Goal: Task Accomplishment & Management: Manage account settings

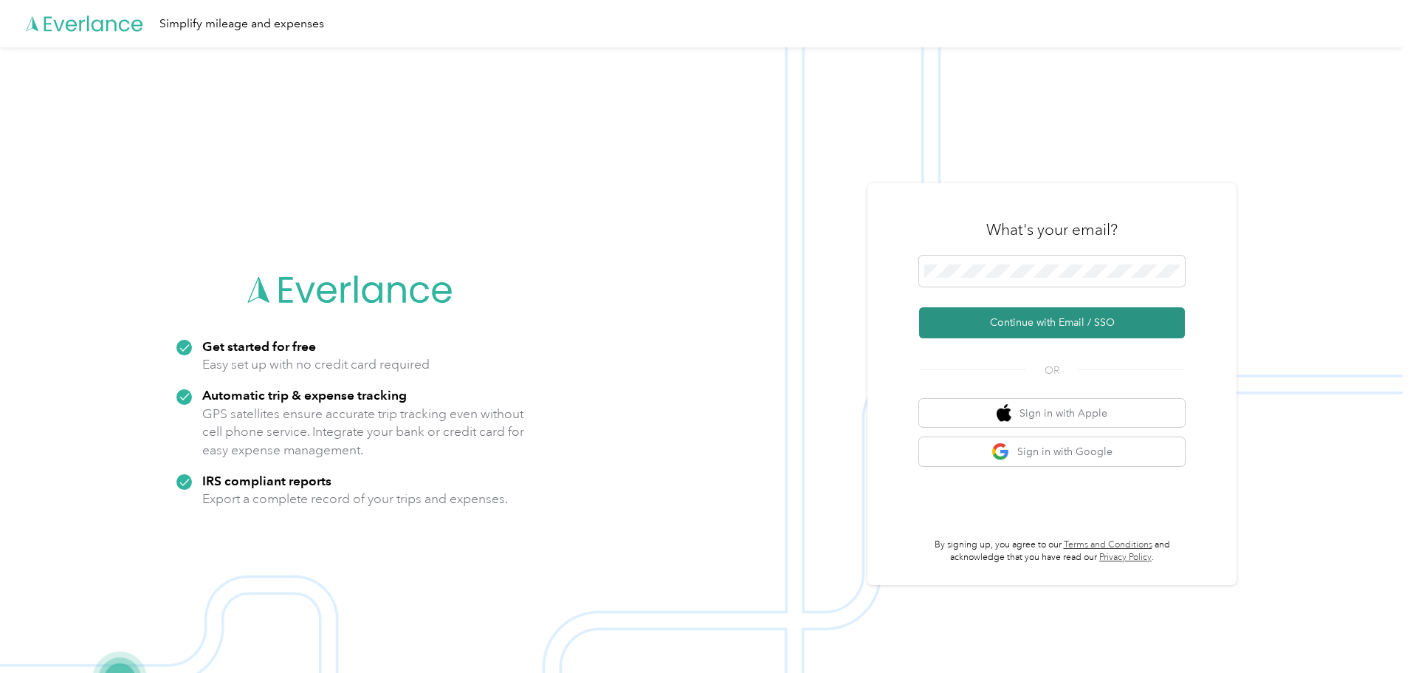
click at [958, 315] on button "Continue with Email / SSO" at bounding box center [1052, 322] width 266 height 31
click at [991, 318] on button "Continue with Email / SSO" at bounding box center [1052, 322] width 266 height 31
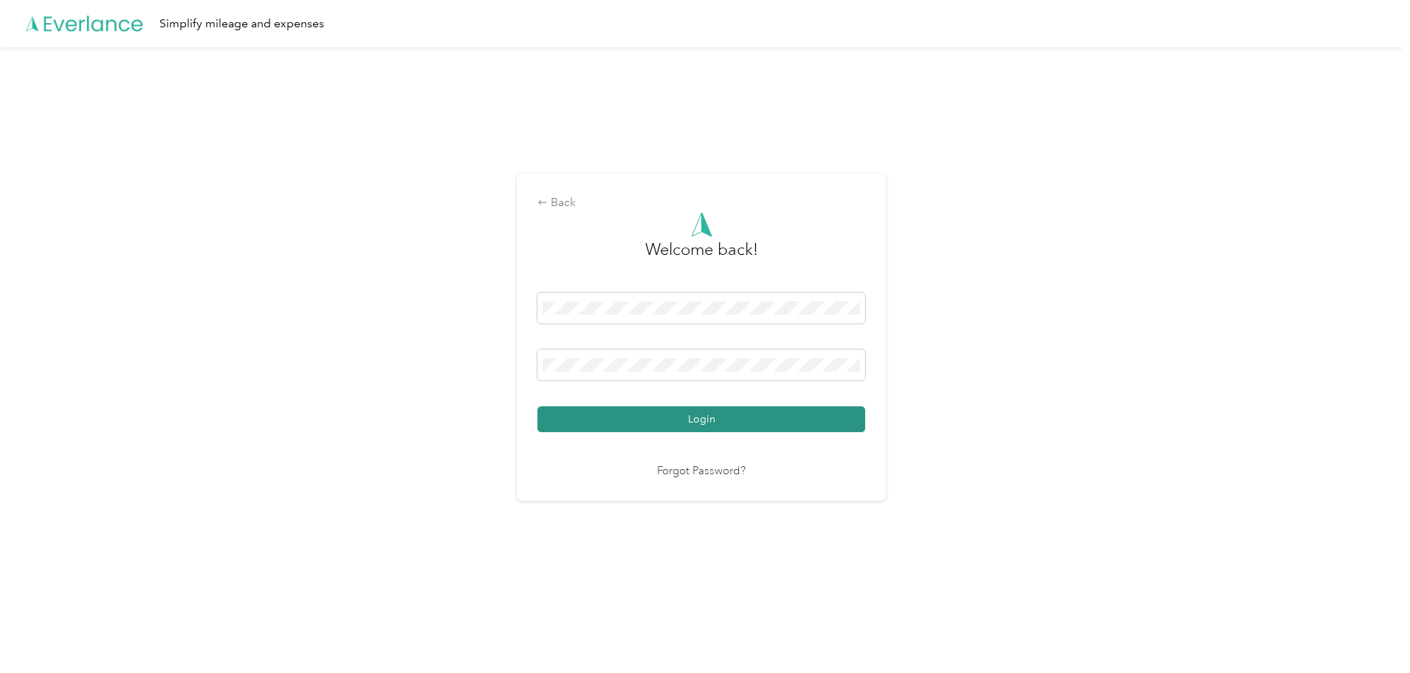
click at [736, 419] on button "Login" at bounding box center [702, 419] width 328 height 26
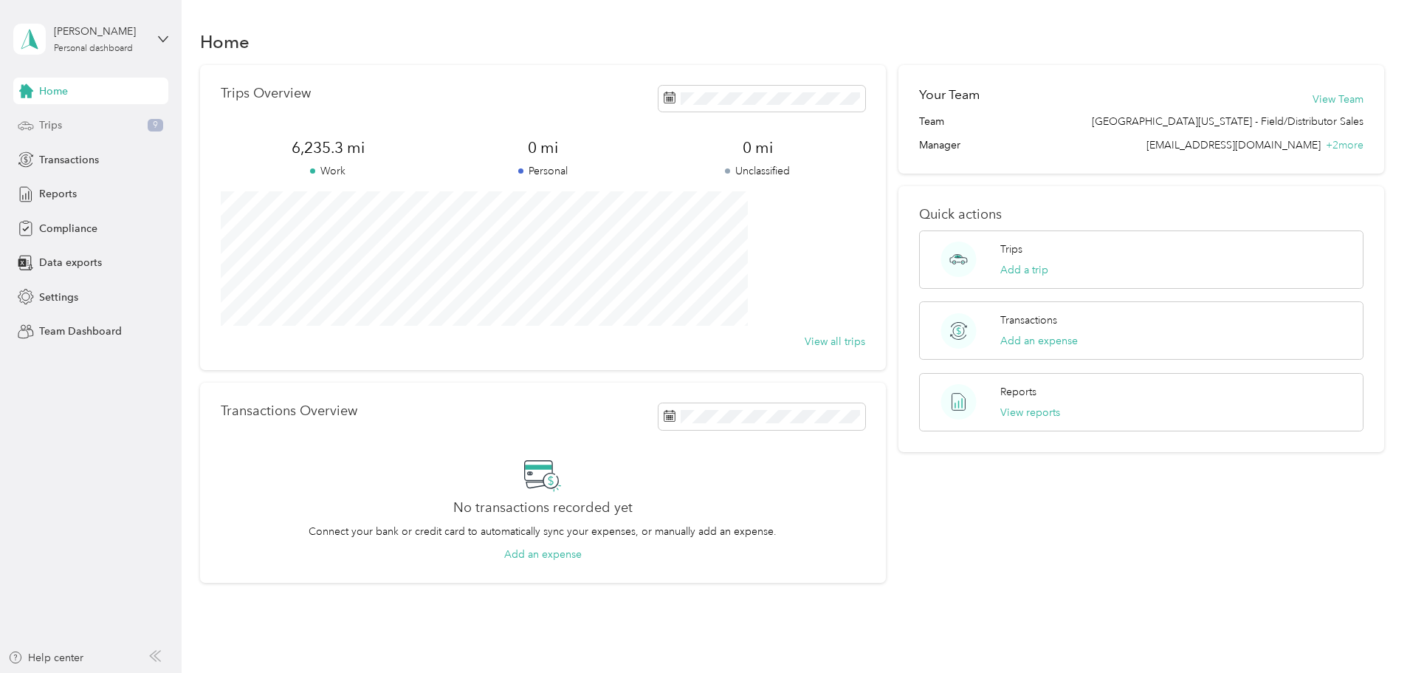
click at [135, 121] on div "Trips 9" at bounding box center [90, 125] width 155 height 27
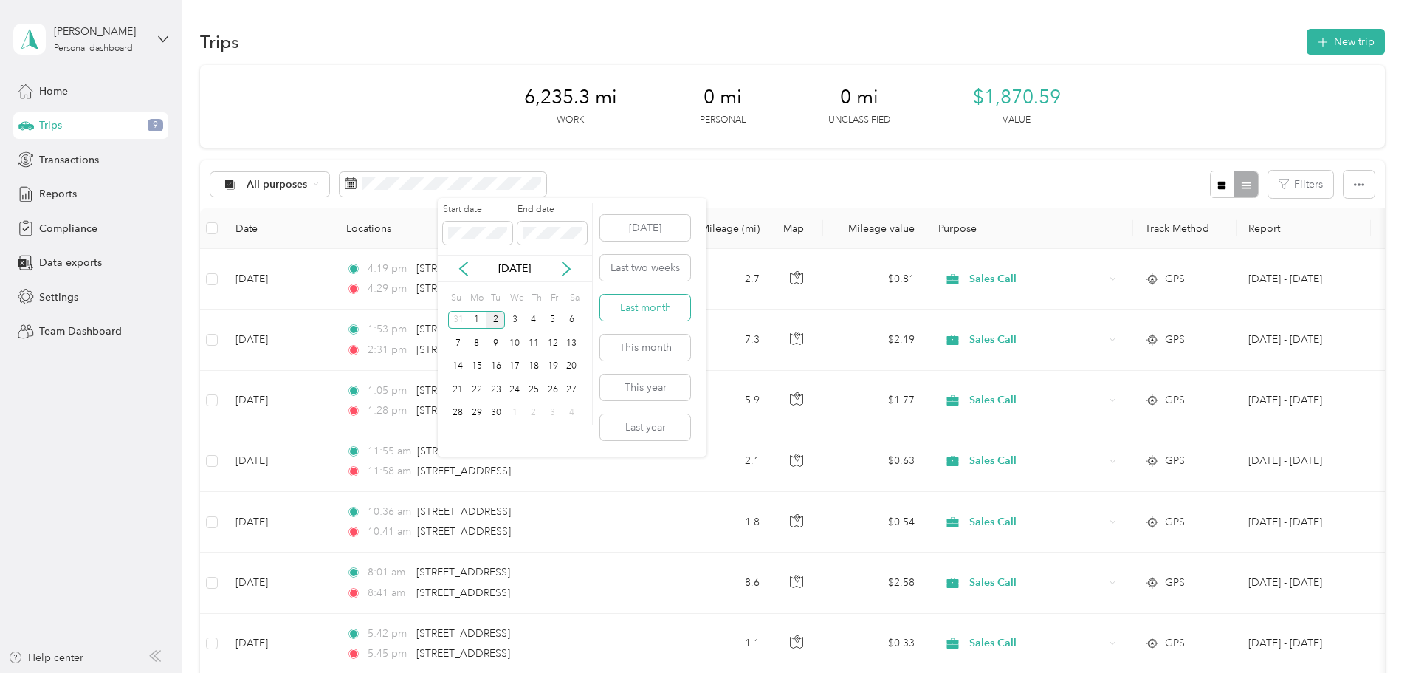
click at [632, 311] on button "Last month" at bounding box center [645, 308] width 90 height 26
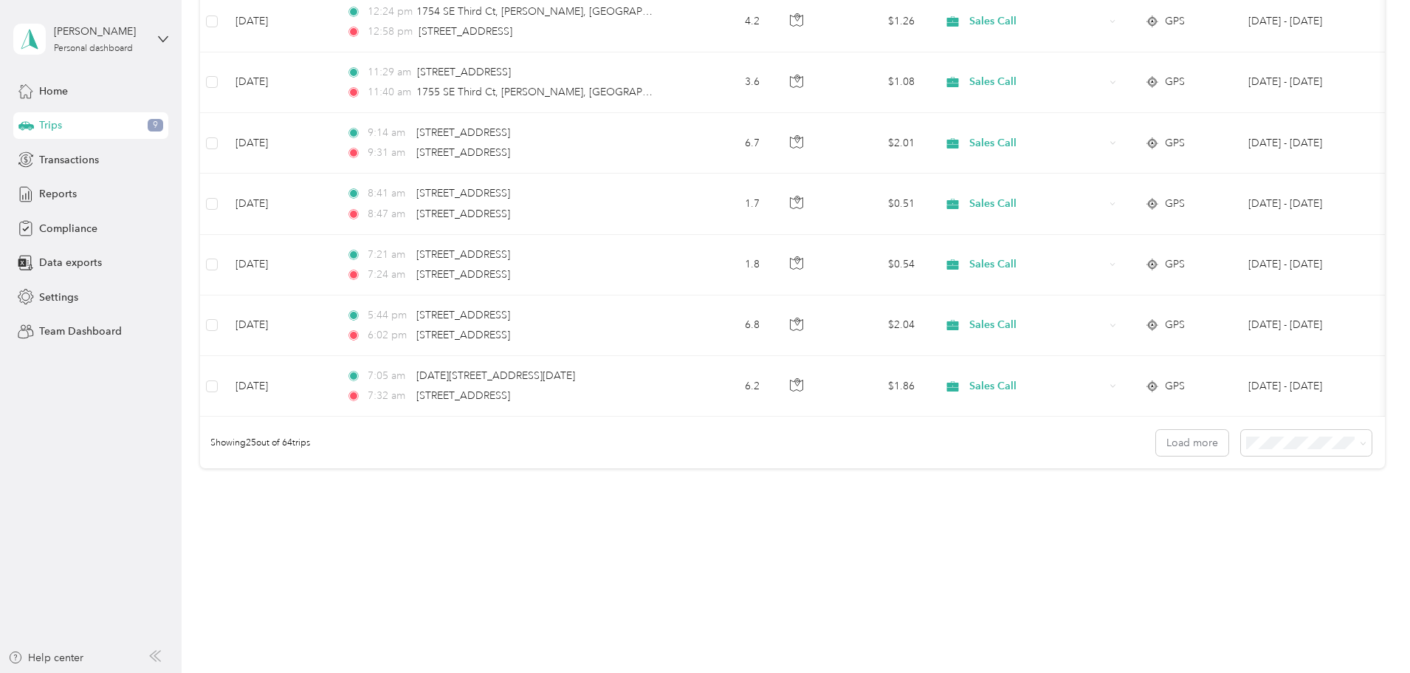
scroll to position [1362, 0]
click at [1156, 447] on button "Load more" at bounding box center [1192, 443] width 72 height 26
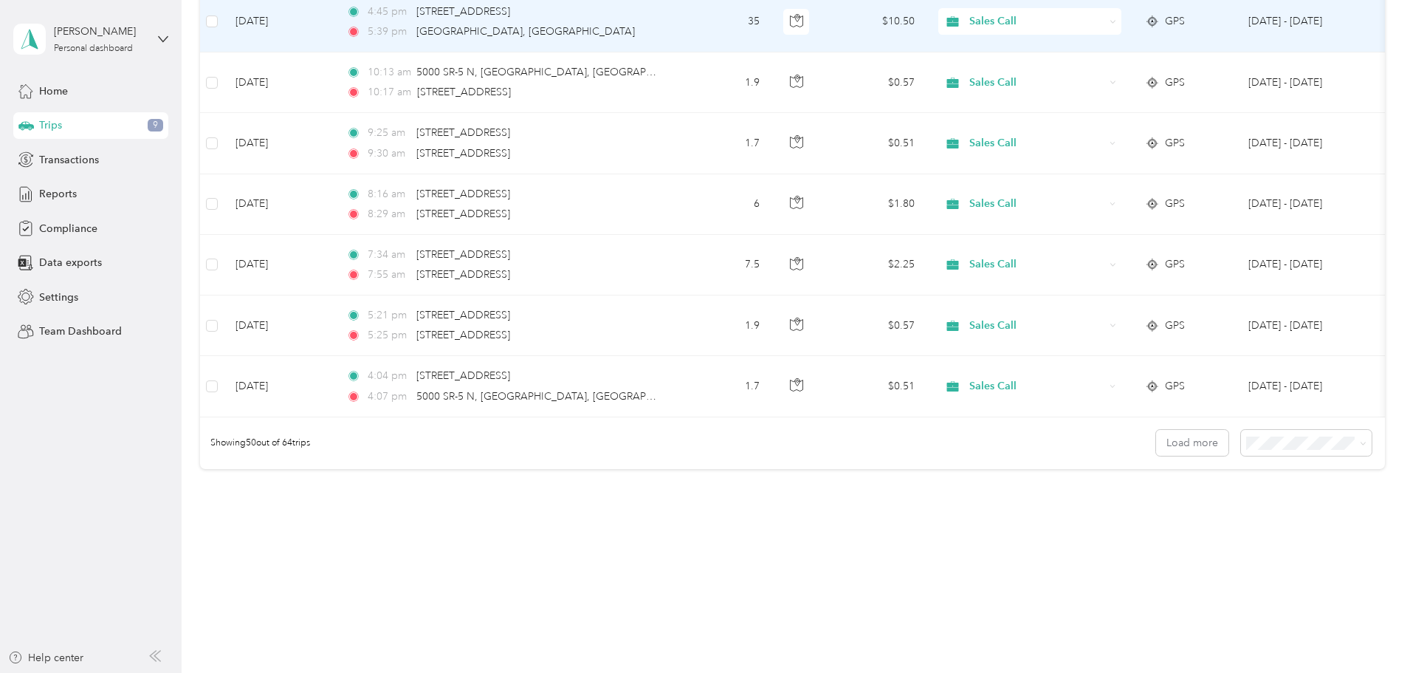
scroll to position [2880, 0]
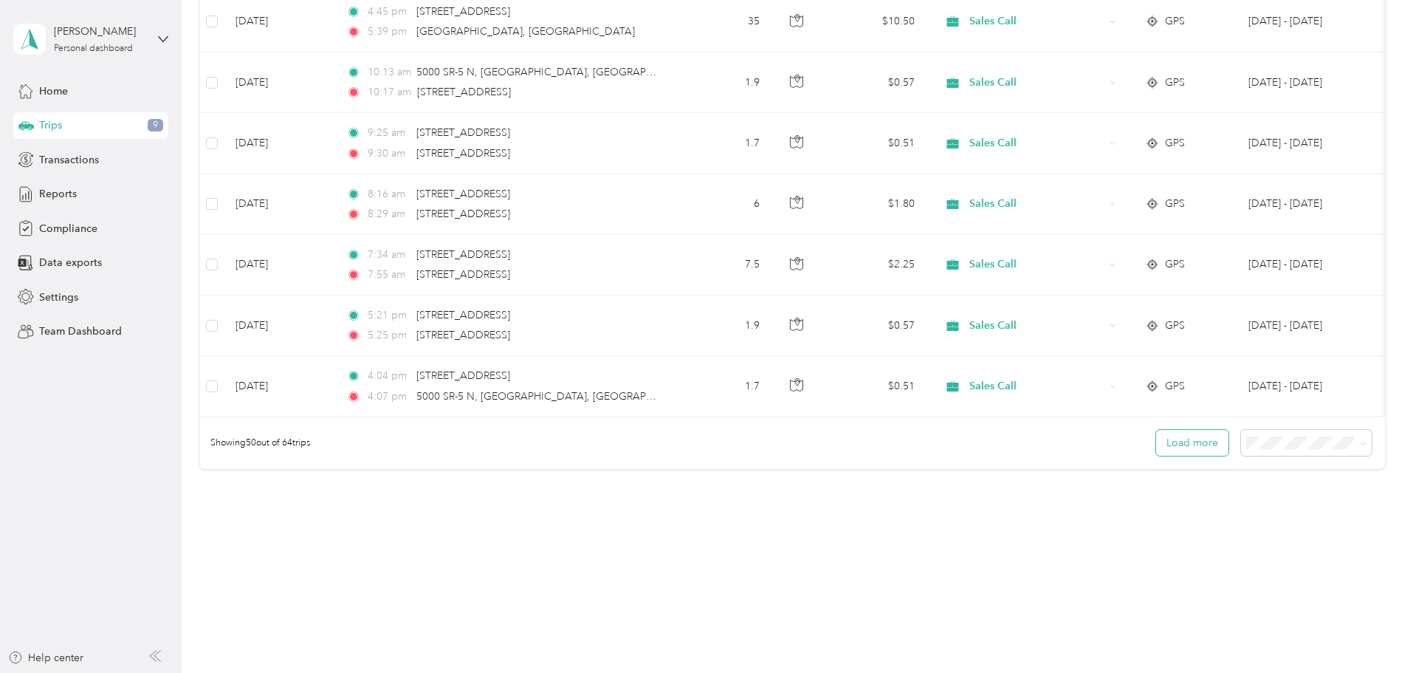
click at [1156, 438] on button "Load more" at bounding box center [1192, 443] width 72 height 26
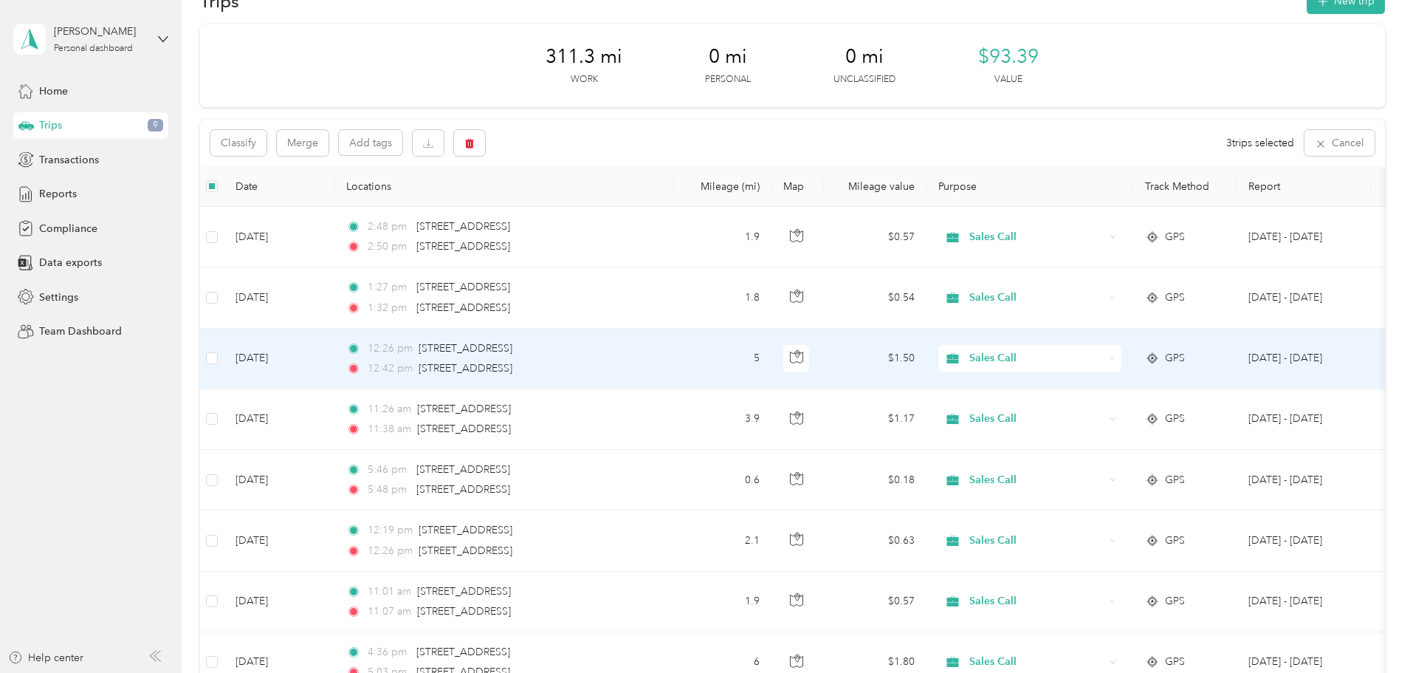
scroll to position [0, 0]
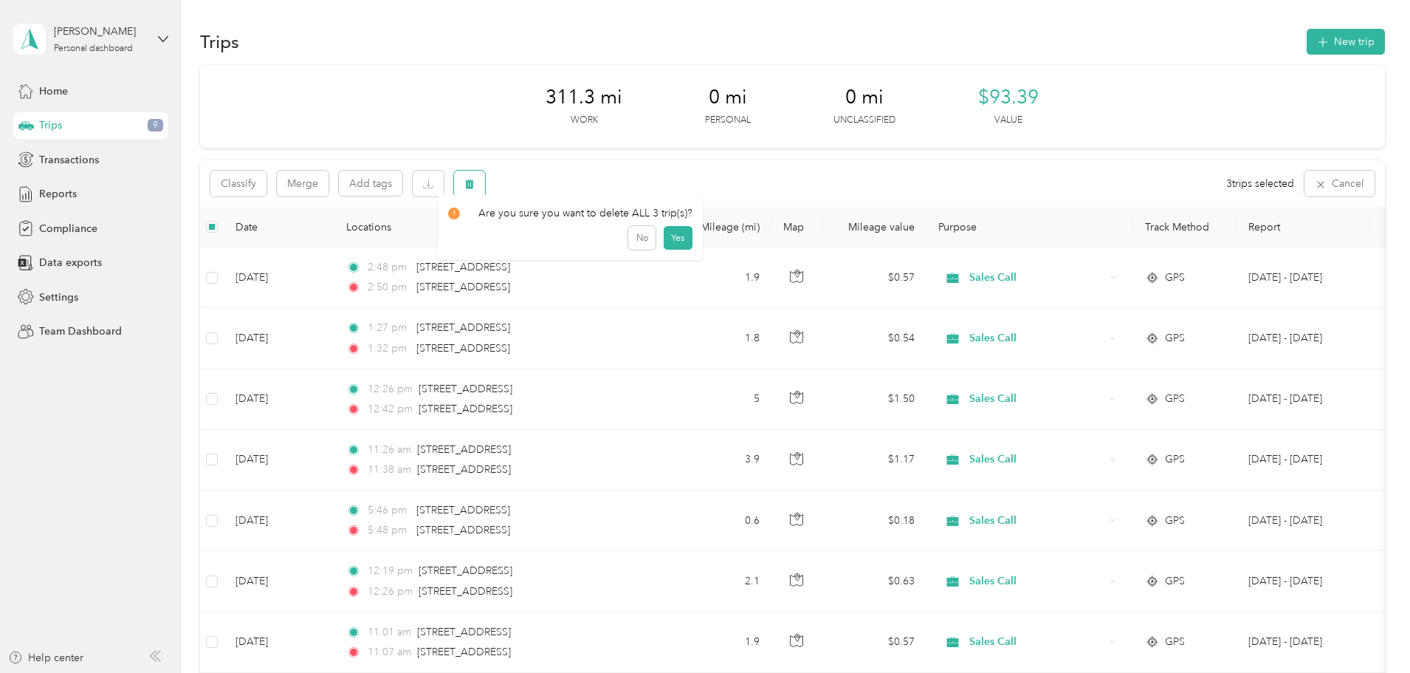
click at [475, 181] on icon "button" at bounding box center [469, 184] width 10 height 10
click at [664, 241] on button "Yes" at bounding box center [678, 245] width 29 height 24
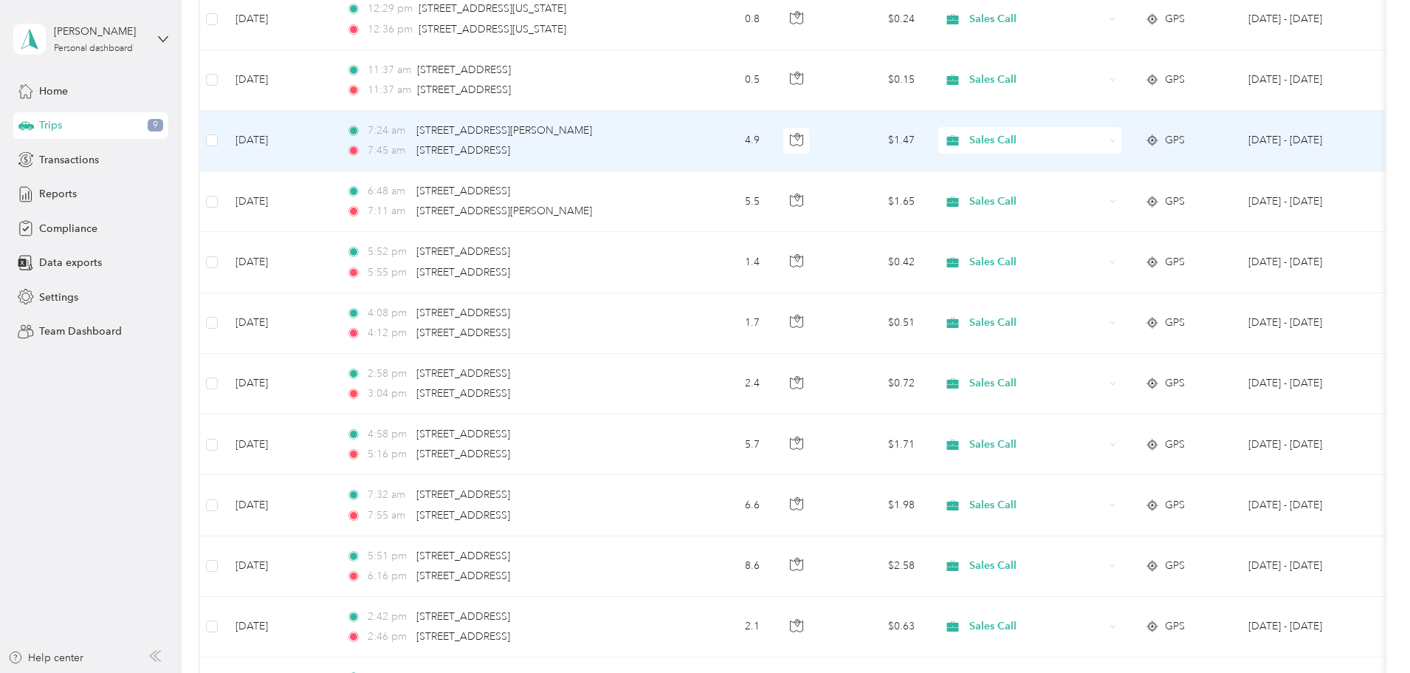
scroll to position [2070, 0]
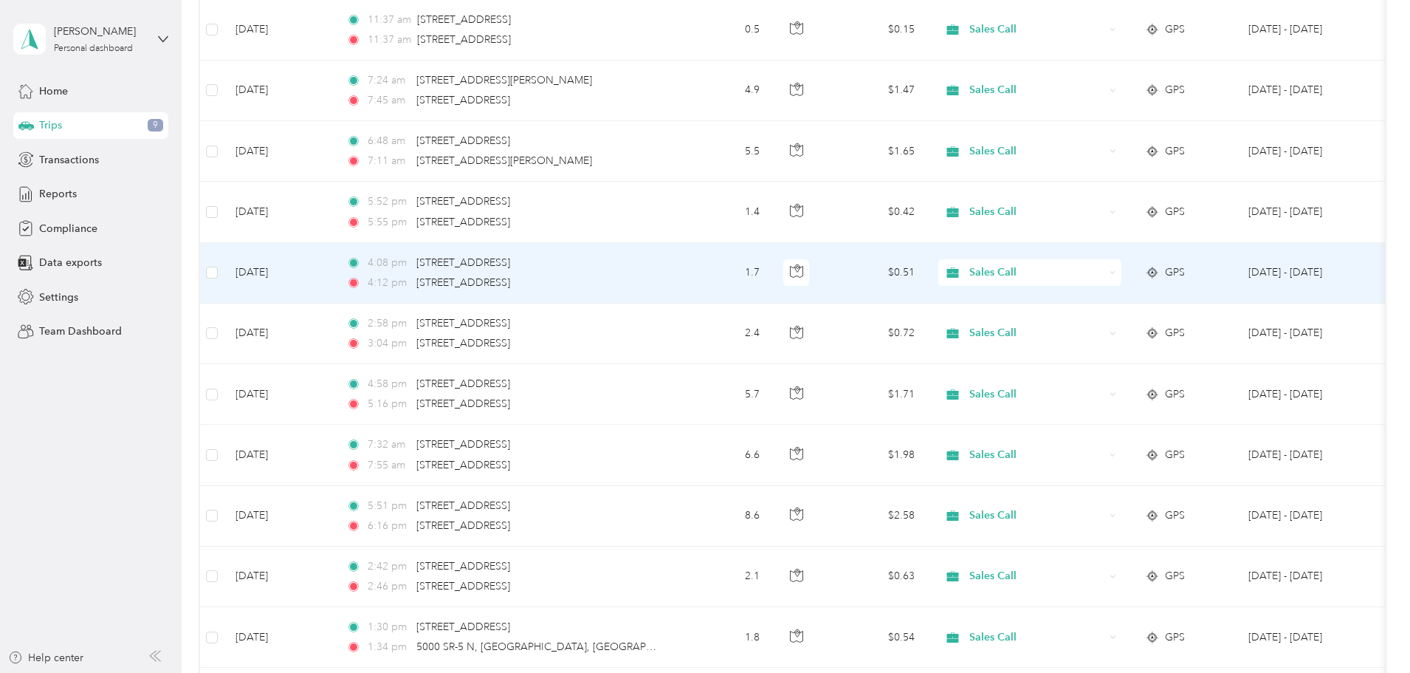
click at [224, 273] on td at bounding box center [212, 273] width 24 height 61
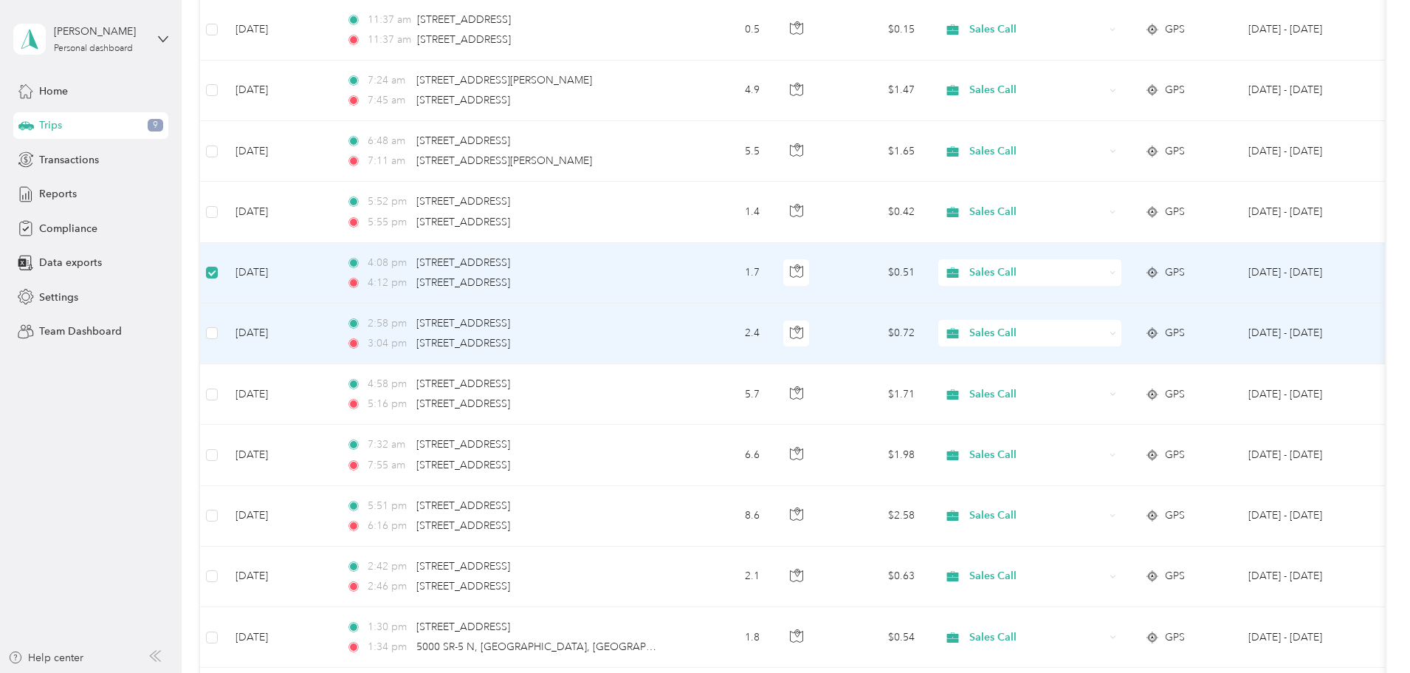
click at [325, 335] on td "[DATE]" at bounding box center [279, 334] width 111 height 61
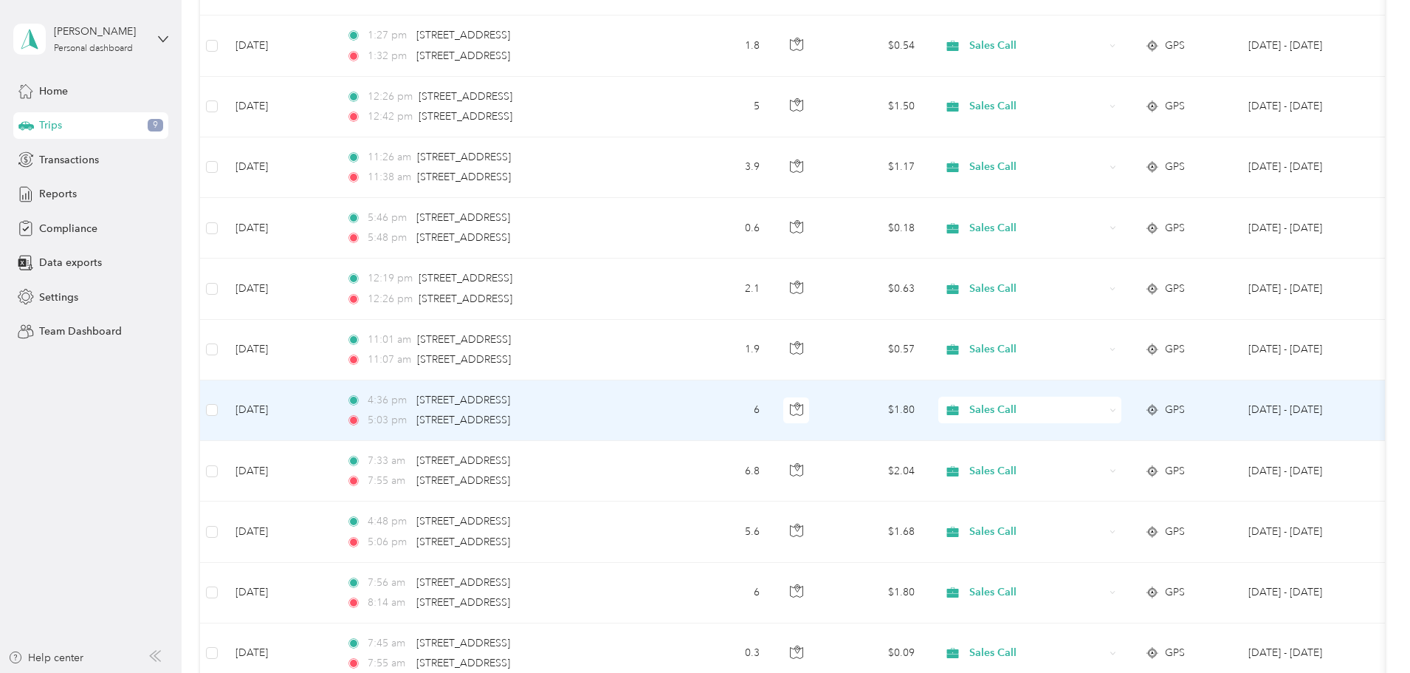
scroll to position [0, 0]
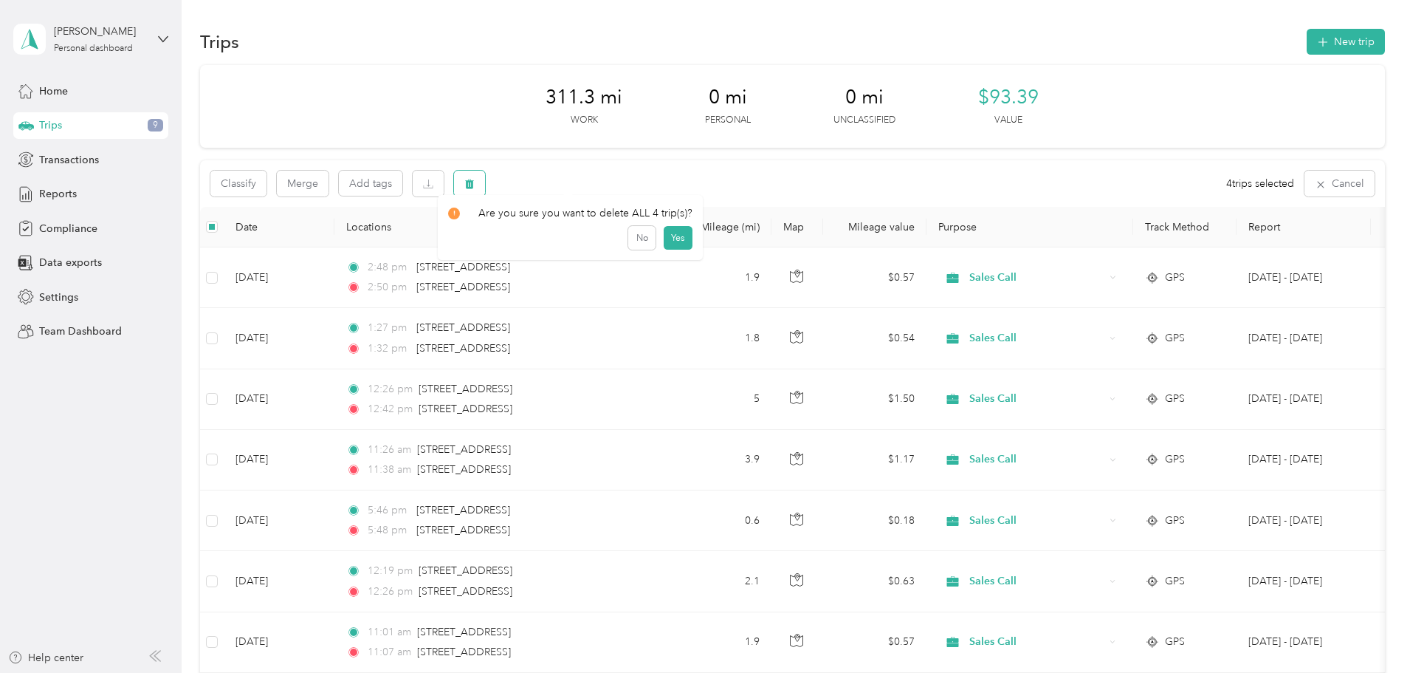
click at [485, 187] on button "button" at bounding box center [469, 184] width 31 height 26
click at [668, 240] on button "Yes" at bounding box center [678, 245] width 29 height 24
click at [103, 196] on div "Reports" at bounding box center [90, 194] width 155 height 27
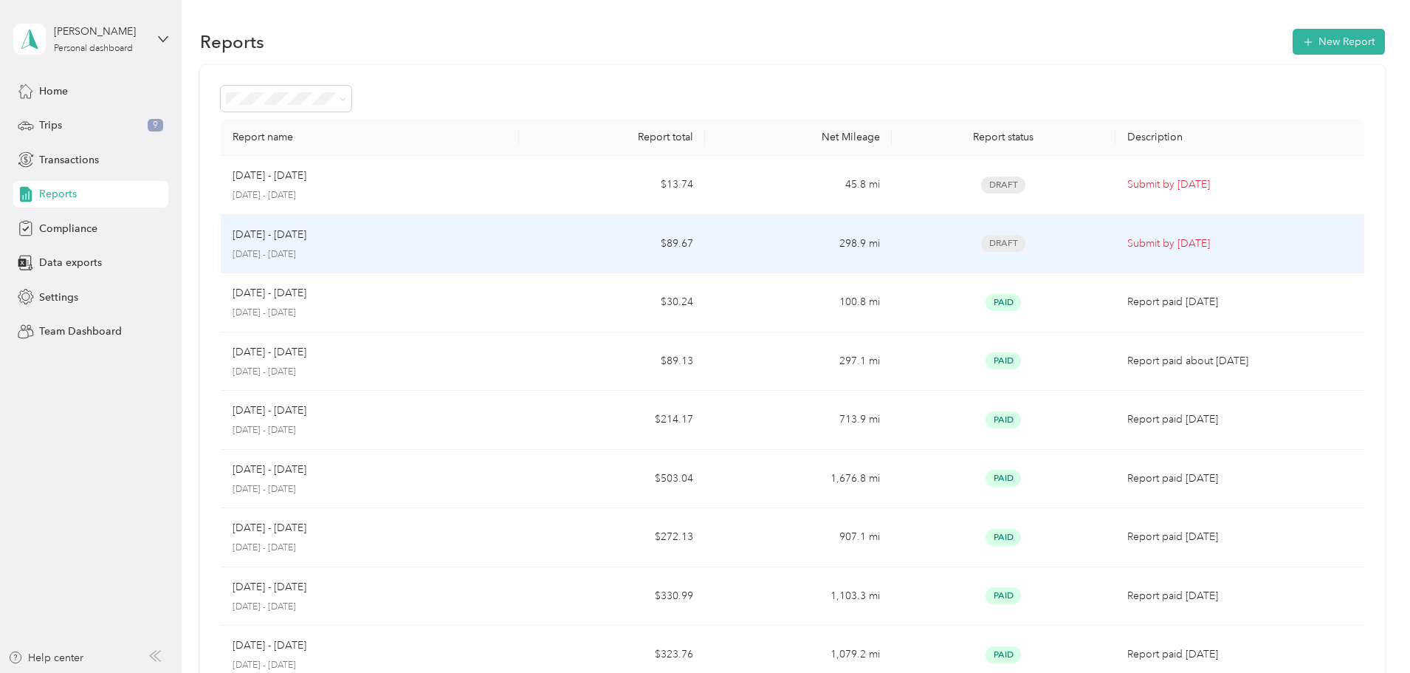
click at [1128, 242] on p "Submit by [DATE]" at bounding box center [1240, 244] width 225 height 16
click at [1128, 239] on p "Submit by [DATE]" at bounding box center [1240, 244] width 225 height 16
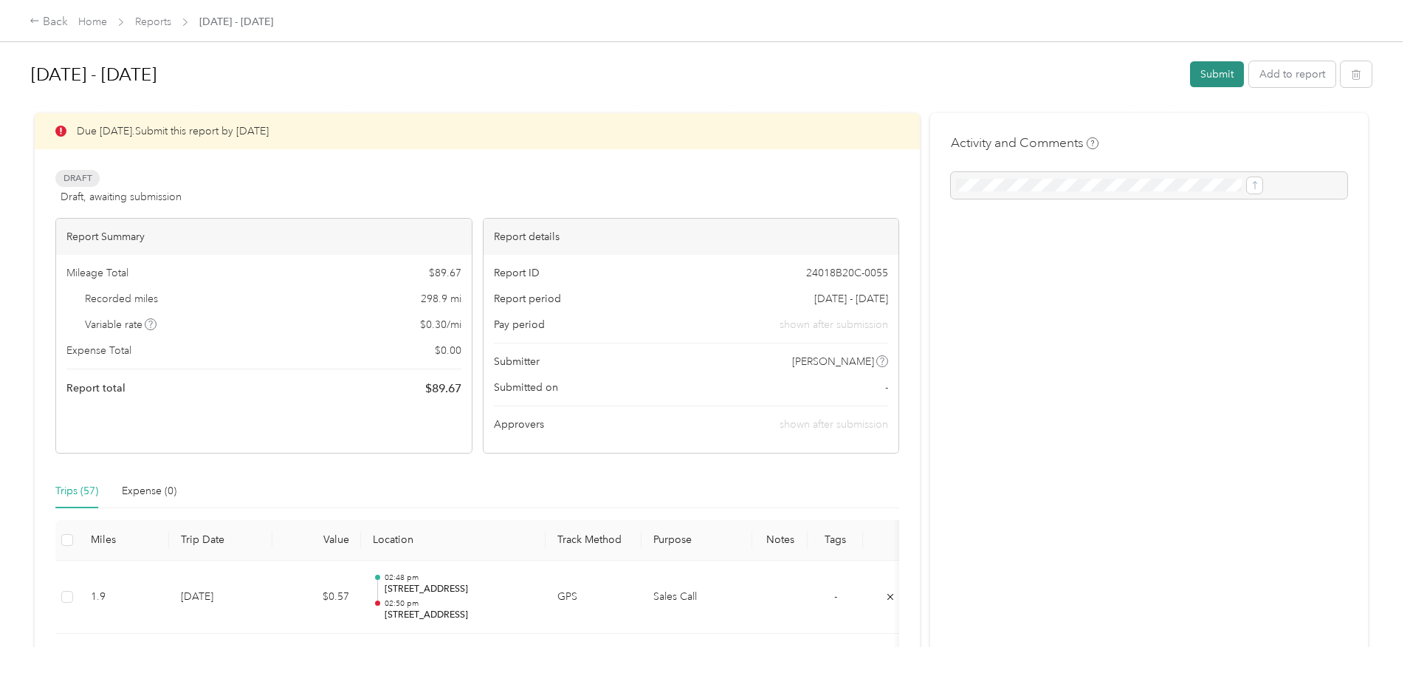
click at [1190, 68] on button "Submit" at bounding box center [1217, 74] width 54 height 26
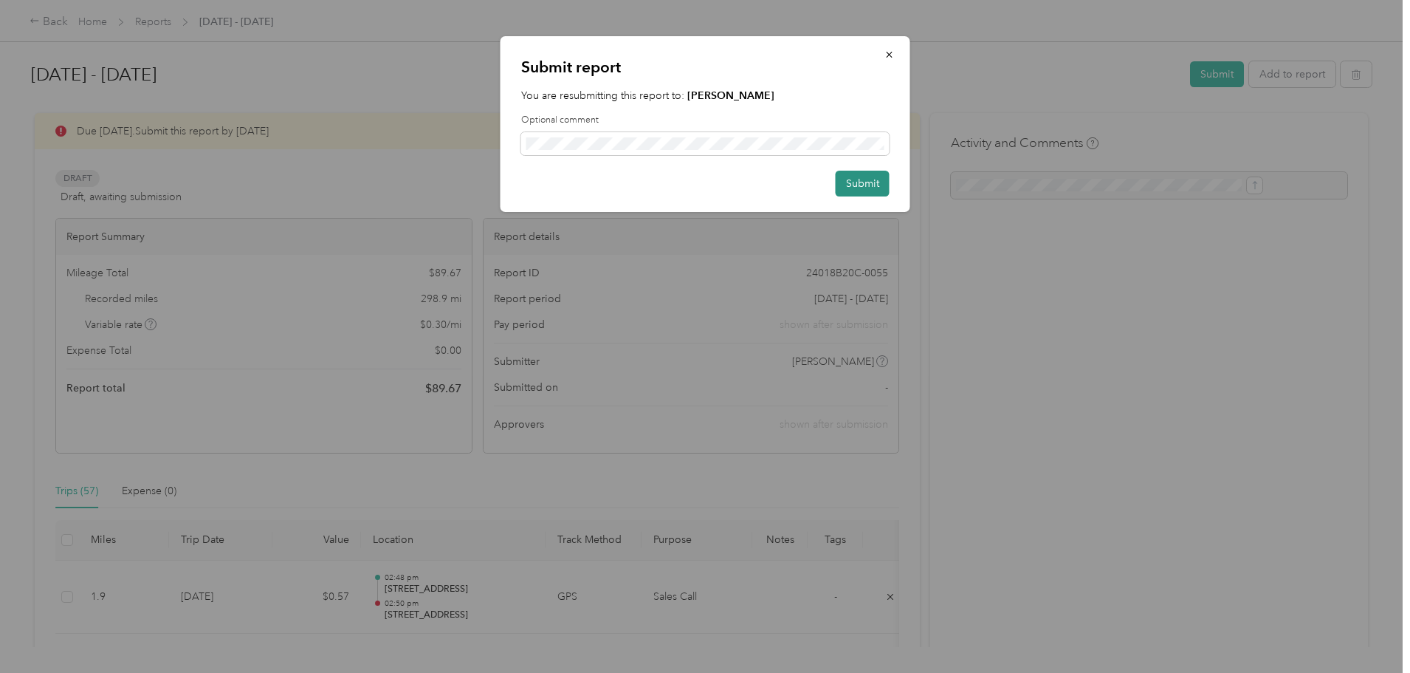
click at [854, 185] on button "Submit" at bounding box center [863, 184] width 54 height 26
